Goal: Task Accomplishment & Management: Manage account settings

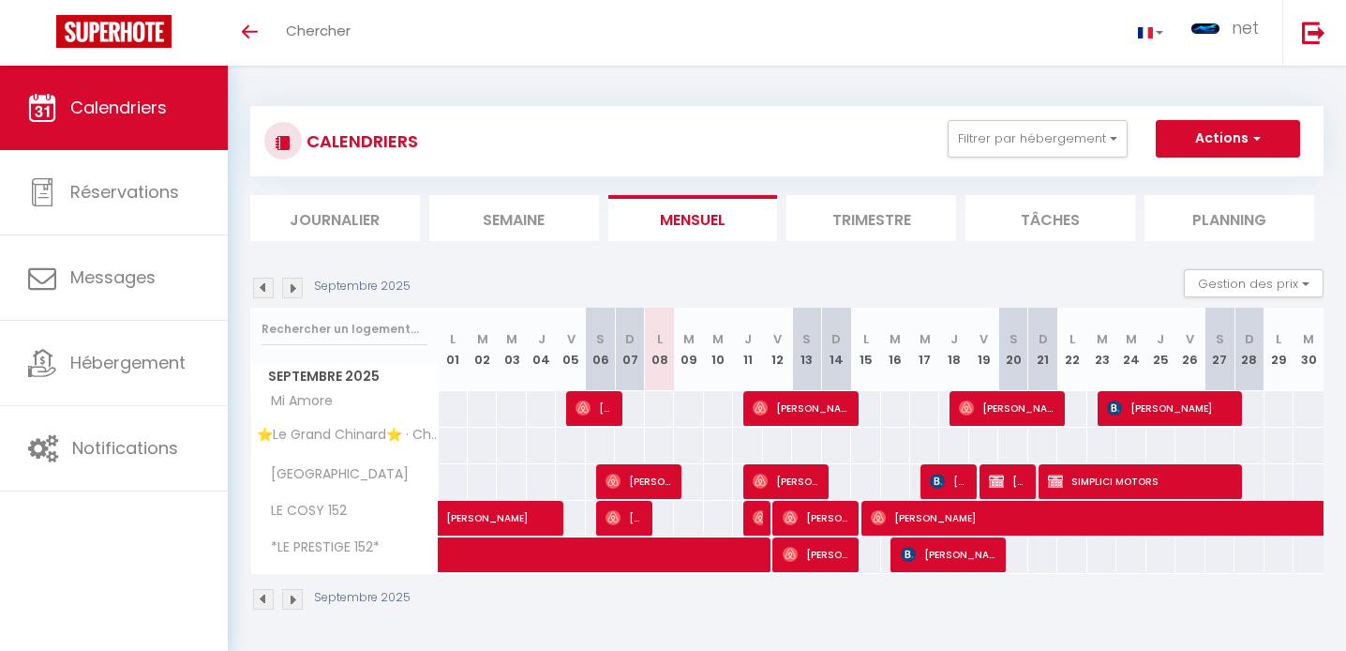
select select
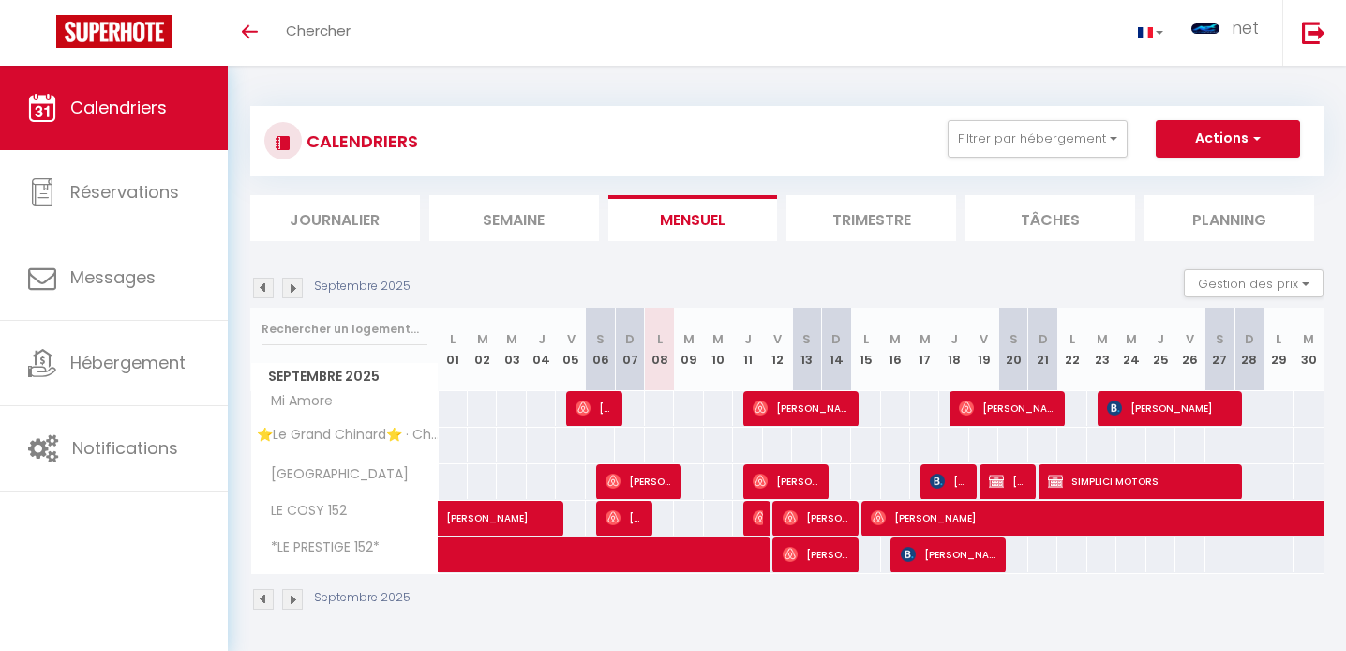
select select
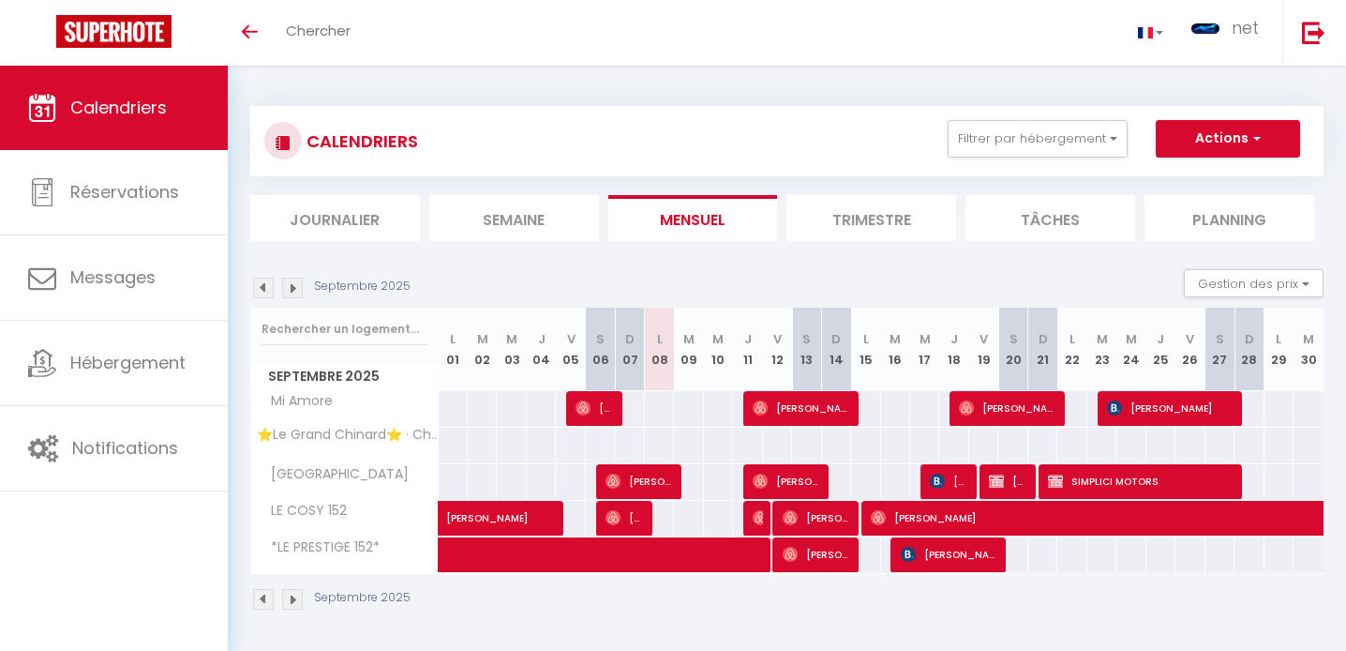
select select
click at [677, 479] on div at bounding box center [667, 482] width 29 height 36
select select
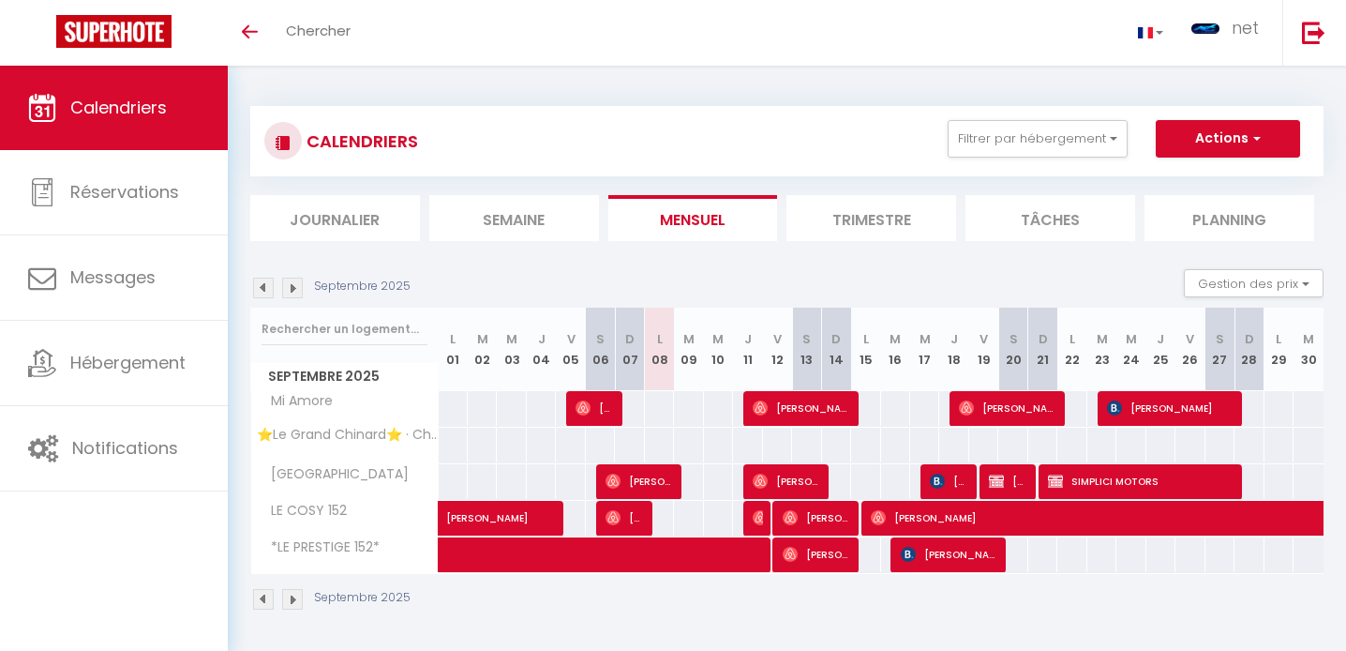
select select
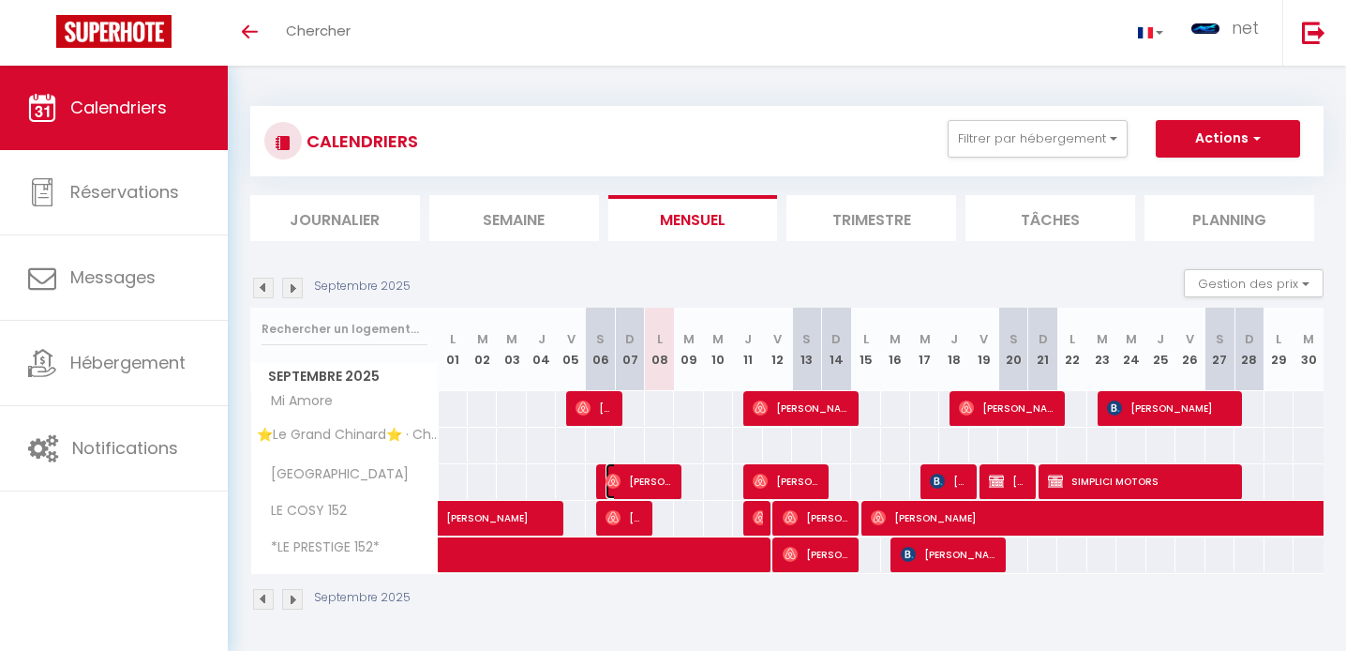
click at [662, 487] on span "[PERSON_NAME]" at bounding box center [640, 481] width 68 height 36
select select "OK"
select select "0"
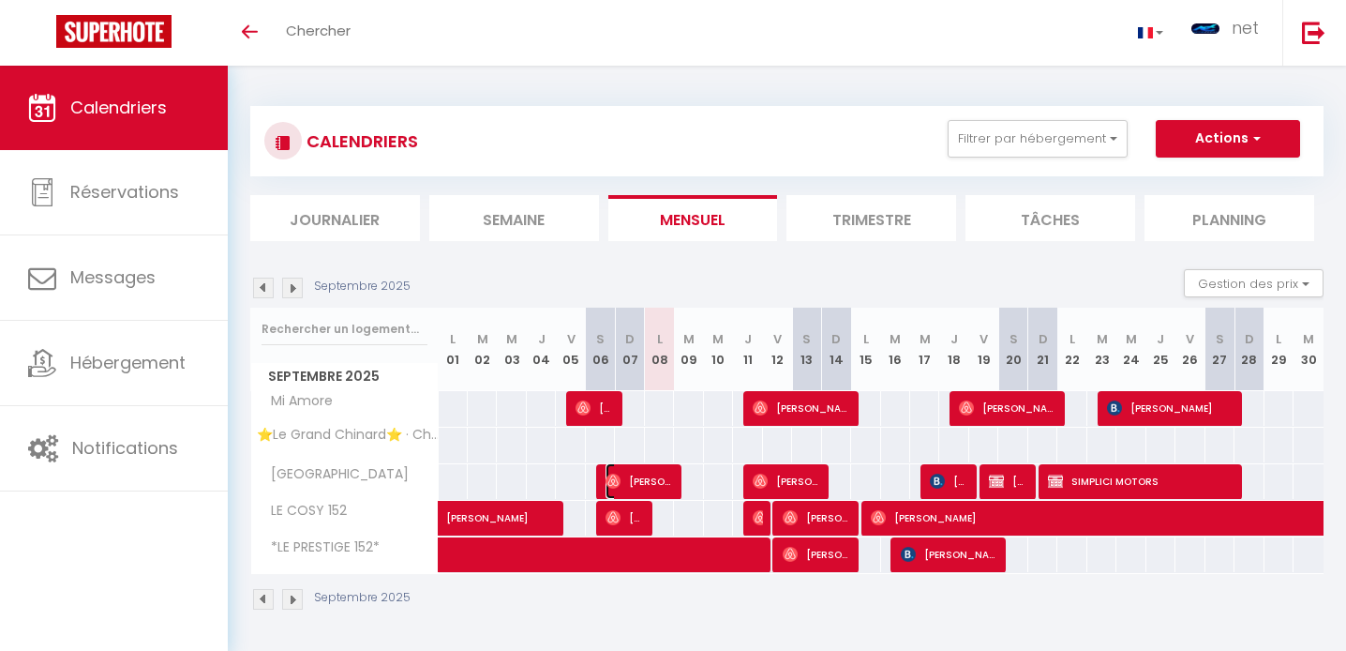
select select "1"
select select
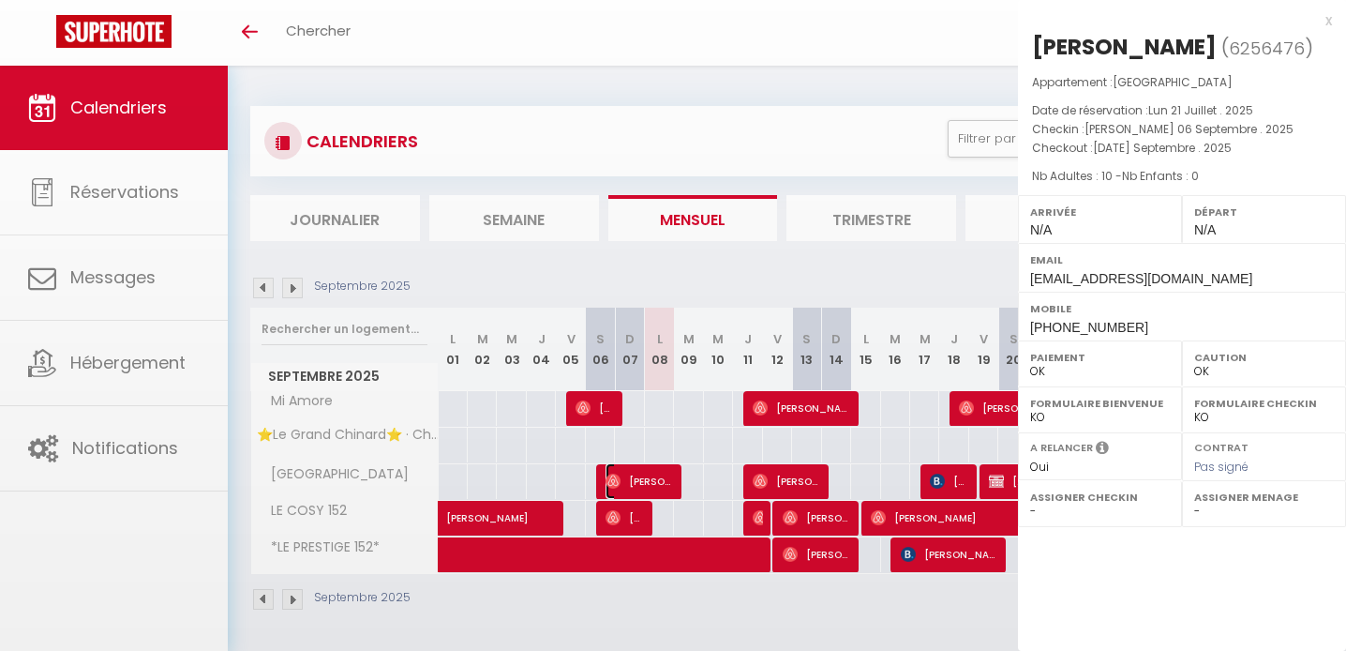
select select "39715"
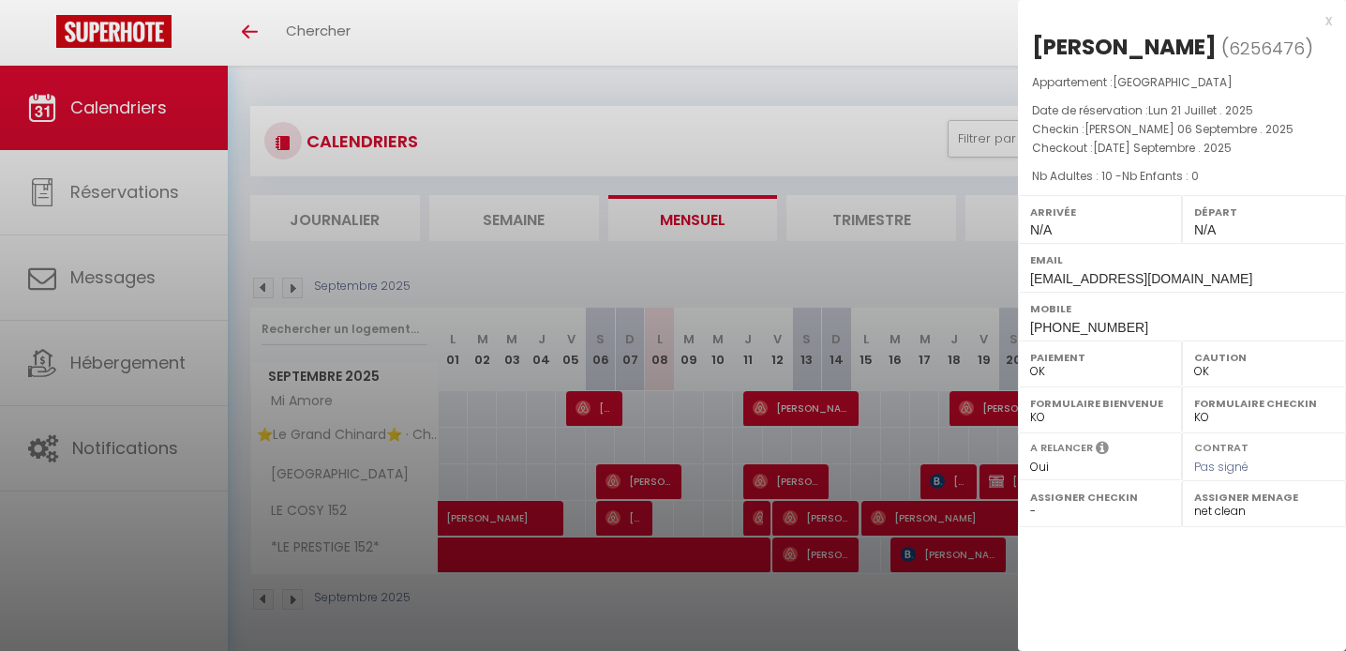
click at [656, 413] on div at bounding box center [673, 325] width 1346 height 651
